Goal: Task Accomplishment & Management: Manage account settings

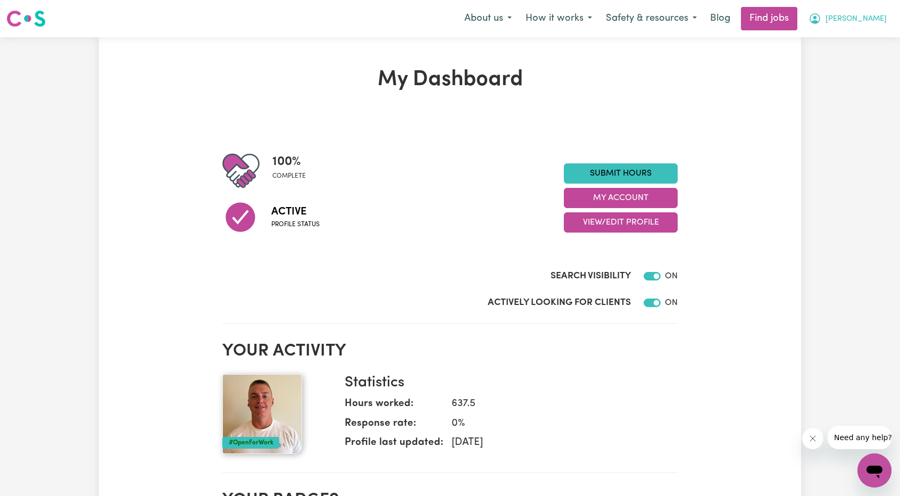
click at [868, 25] on button "[PERSON_NAME]" at bounding box center [847, 18] width 92 height 22
click at [852, 39] on link "My Account" at bounding box center [851, 41] width 84 height 20
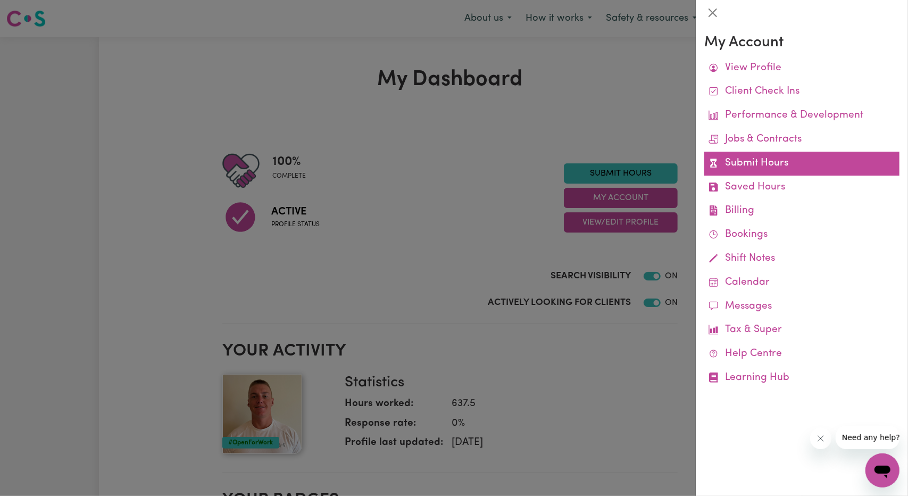
click at [762, 163] on link "Submit Hours" at bounding box center [801, 164] width 195 height 24
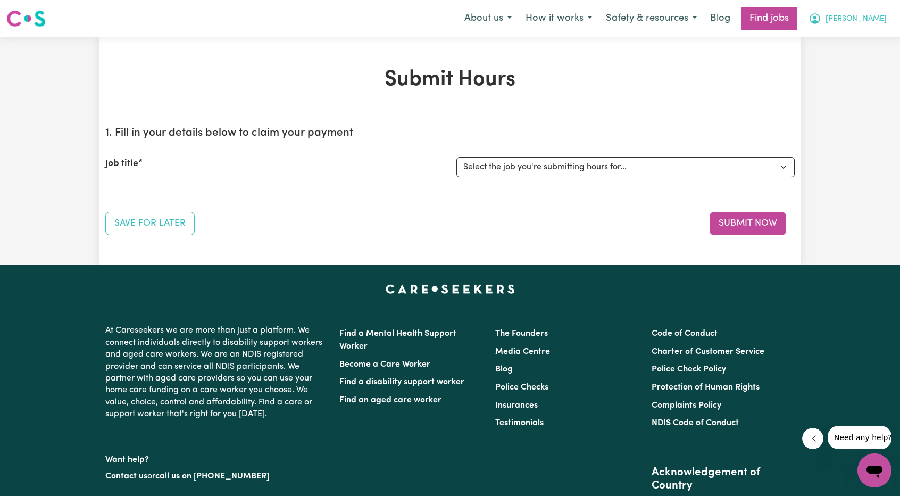
click at [871, 21] on button "[PERSON_NAME]" at bounding box center [847, 18] width 92 height 22
click at [854, 37] on link "My Account" at bounding box center [851, 41] width 84 height 20
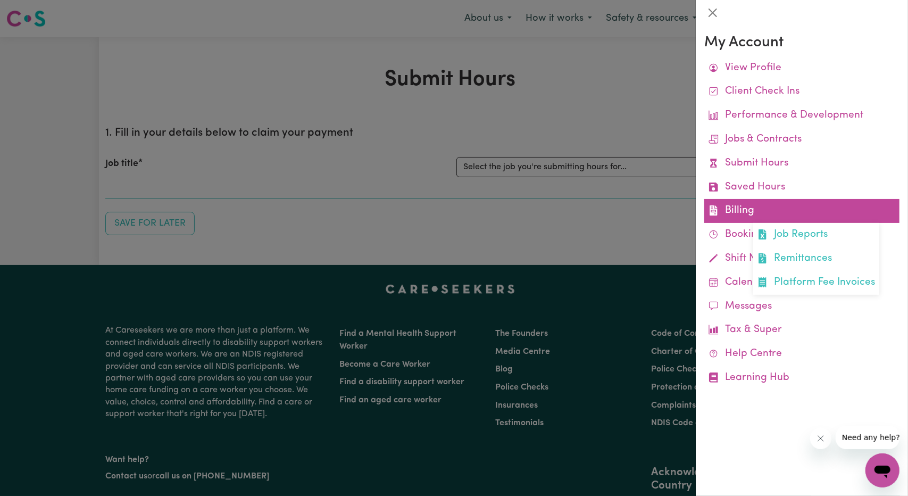
click at [769, 203] on link "Billing Job Reports Remittances Platform Fee Invoices" at bounding box center [801, 211] width 195 height 24
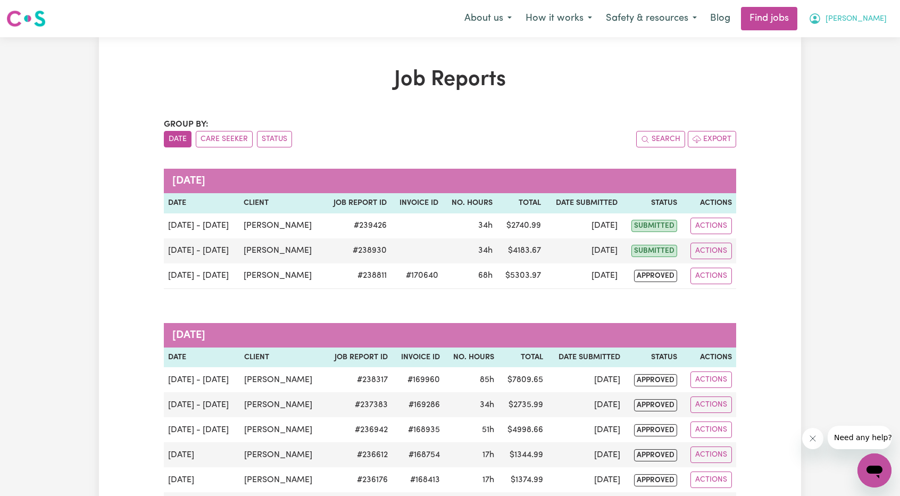
click at [879, 13] on span "[PERSON_NAME]" at bounding box center [855, 19] width 61 height 12
click at [847, 75] on link "Logout" at bounding box center [851, 81] width 84 height 20
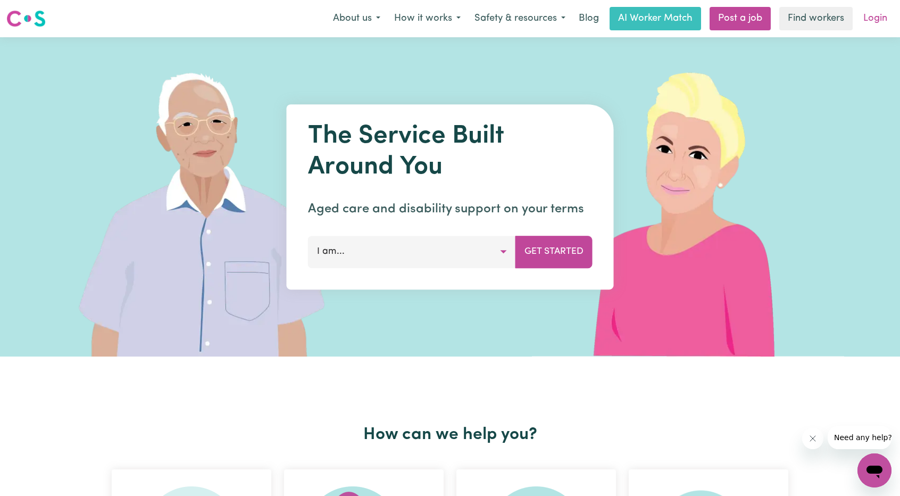
click at [870, 23] on link "Login" at bounding box center [875, 18] width 37 height 23
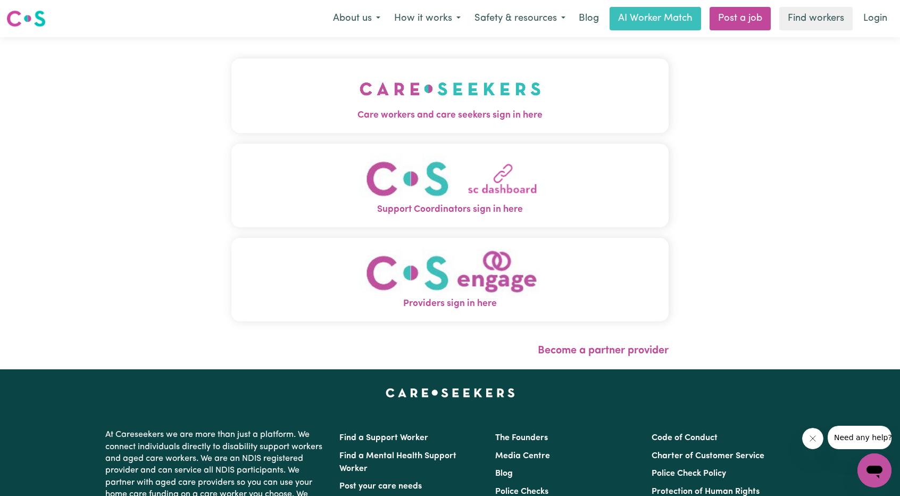
click at [439, 115] on span "Care workers and care seekers sign in here" at bounding box center [449, 115] width 437 height 14
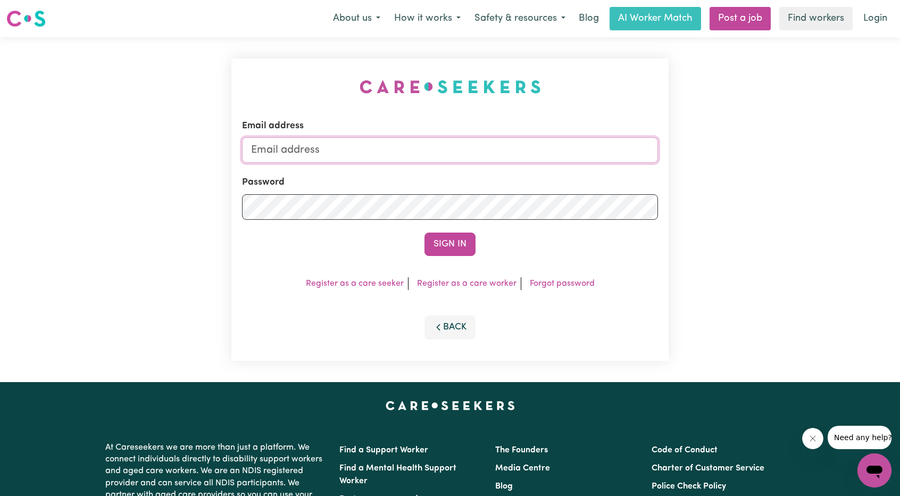
click at [456, 154] on input "Email address" at bounding box center [450, 150] width 416 height 26
drag, startPoint x: 306, startPoint y: 150, endPoint x: 519, endPoint y: 169, distance: 213.5
click at [519, 165] on form "Email address [EMAIL_ADDRESS][PERSON_NAME][DOMAIN_NAME] Password Sign In" at bounding box center [450, 187] width 416 height 137
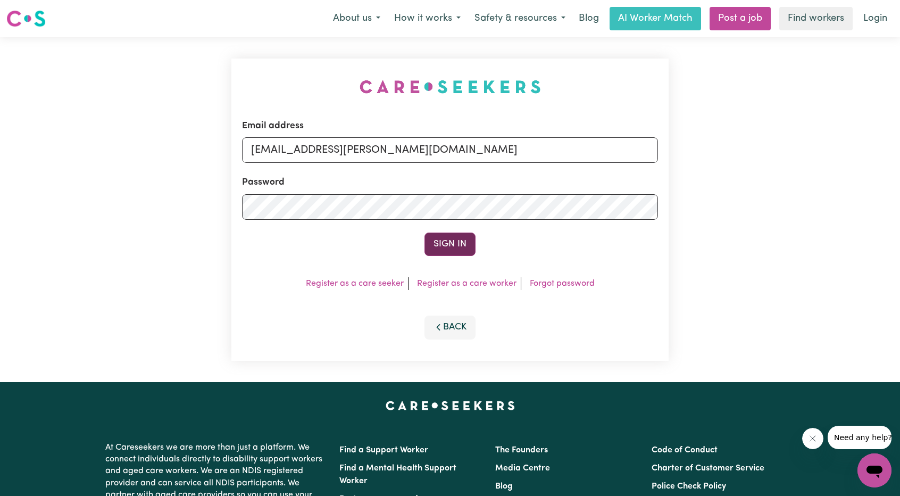
type input "[EMAIL_ADDRESS][PERSON_NAME][DOMAIN_NAME]"
click at [456, 248] on button "Sign In" at bounding box center [449, 243] width 51 height 23
